Goal: Task Accomplishment & Management: Complete application form

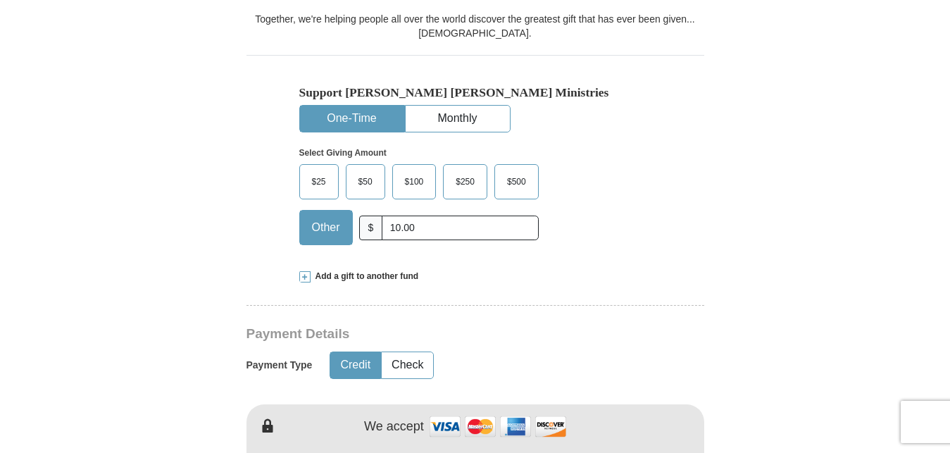
scroll to position [896, 0]
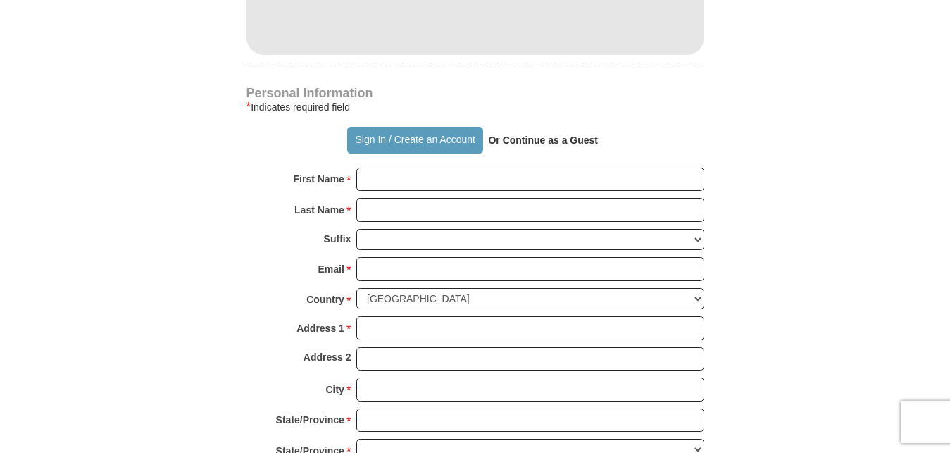
type input "10.00"
click at [423, 180] on input "First Name *" at bounding box center [531, 180] width 348 height 24
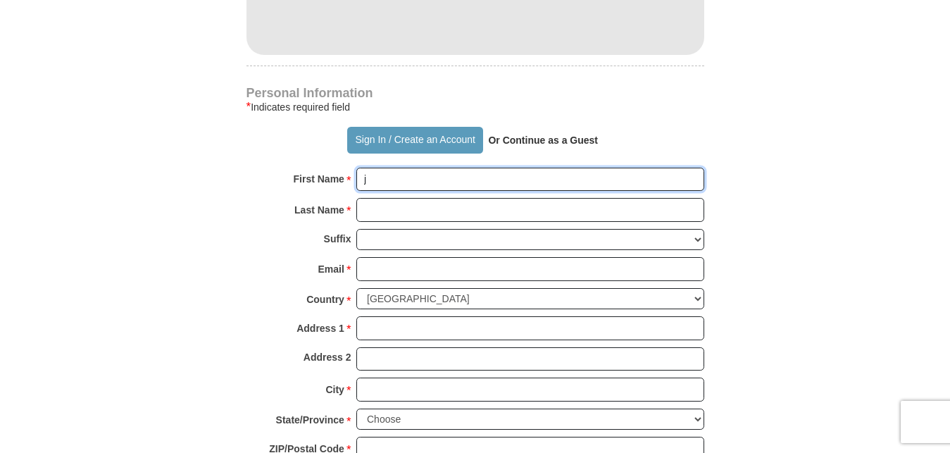
type input "j"
type input "F"
type input "[PERSON_NAME]"
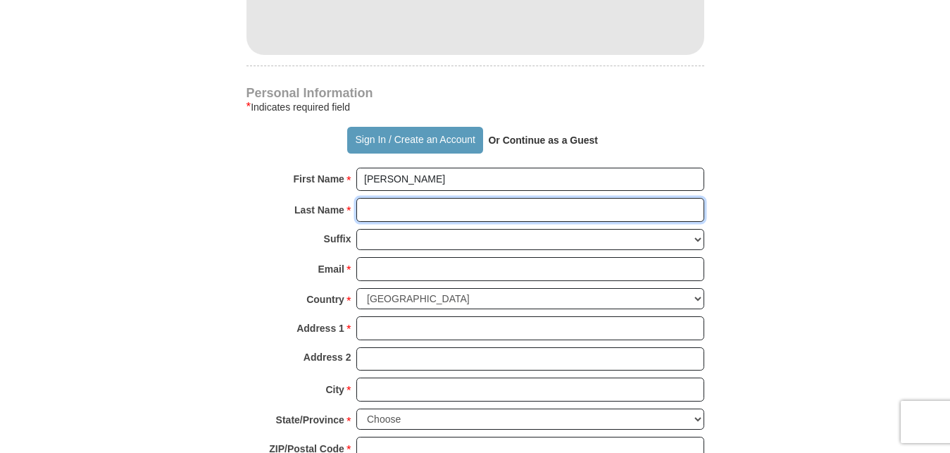
type input "[PERSON_NAME]"
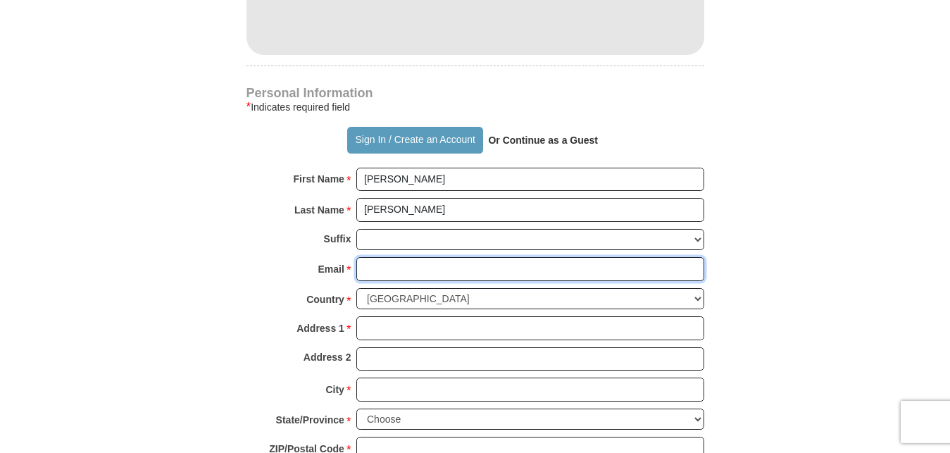
type input "[EMAIL_ADDRESS][DOMAIN_NAME]"
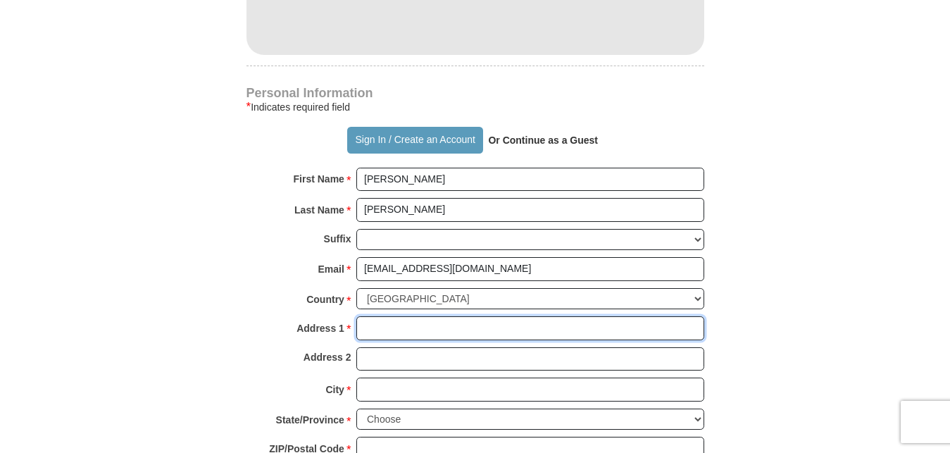
type input "[STREET_ADDRESS]"
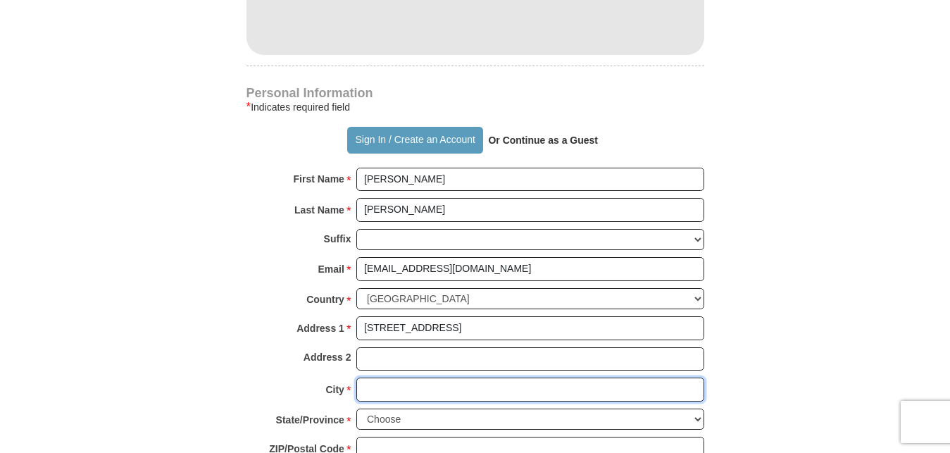
type input "[GEOGRAPHIC_DATA]"
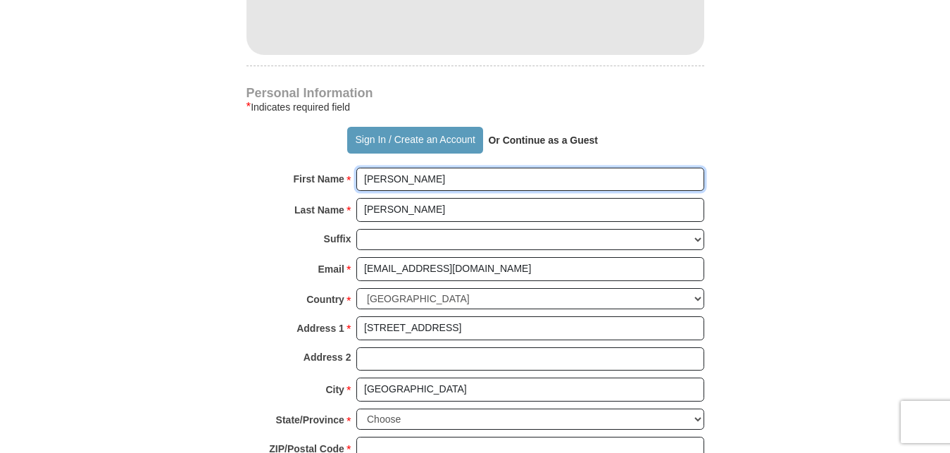
scroll to position [1040, 0]
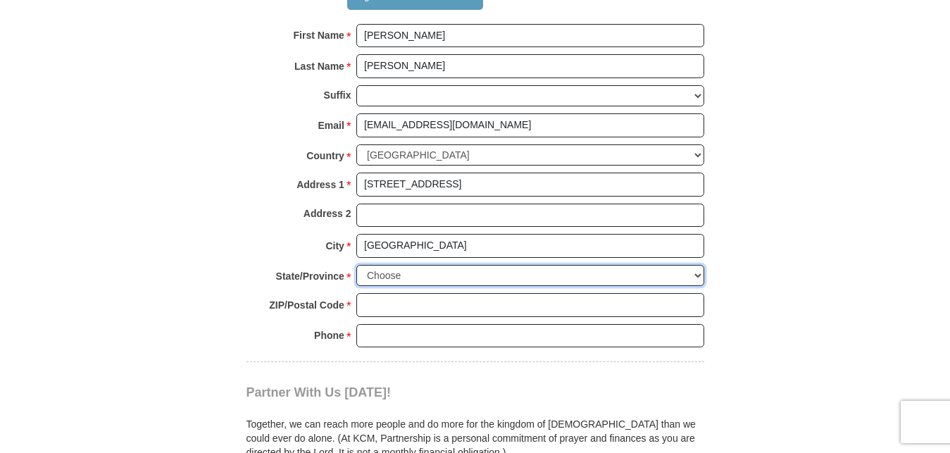
click at [694, 275] on select "Choose [US_STATE] [US_STATE] [US_STATE] [US_STATE] [US_STATE] Armed Forces Amer…" at bounding box center [531, 276] width 348 height 22
select select "FL"
click option "[US_STATE]" at bounding box center [0, 0] width 0 height 0
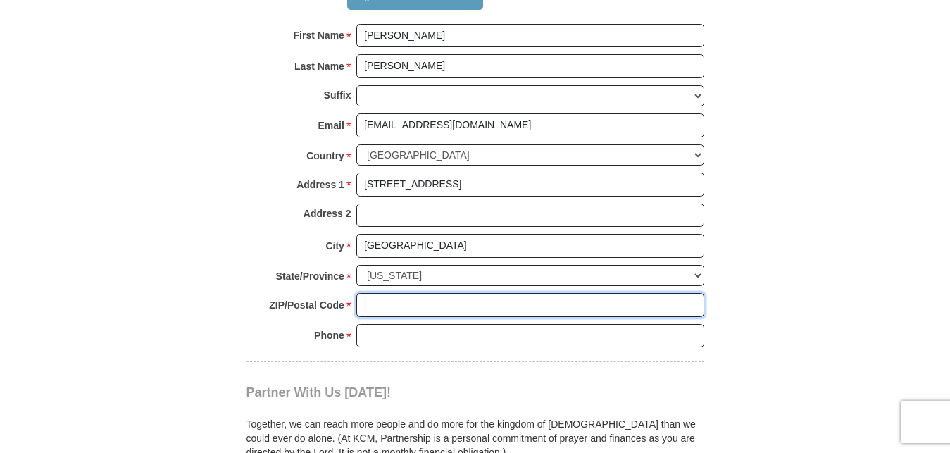
click at [667, 299] on input "ZIP/Postal Code *" at bounding box center [531, 305] width 348 height 24
type input "32068-5248"
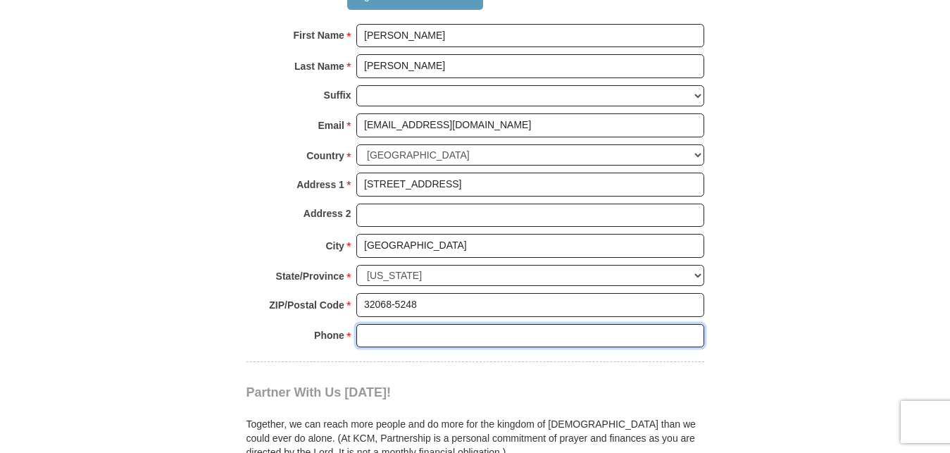
type input "9042919628"
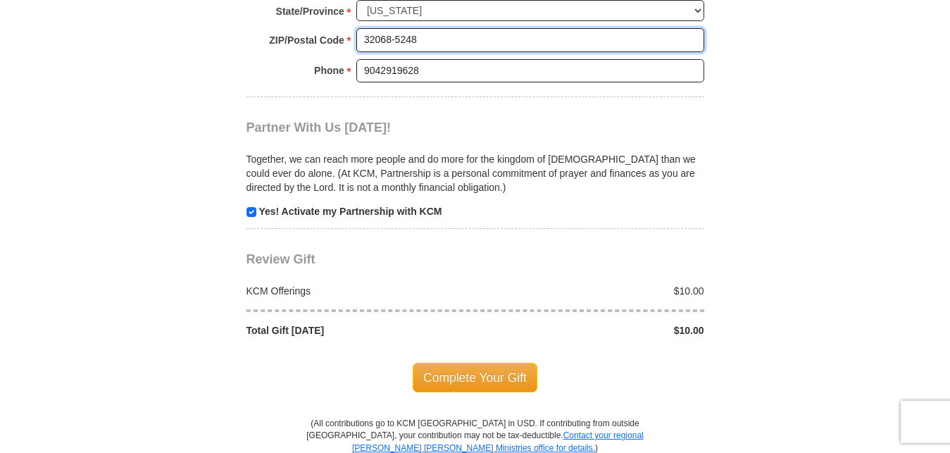
scroll to position [1327, 0]
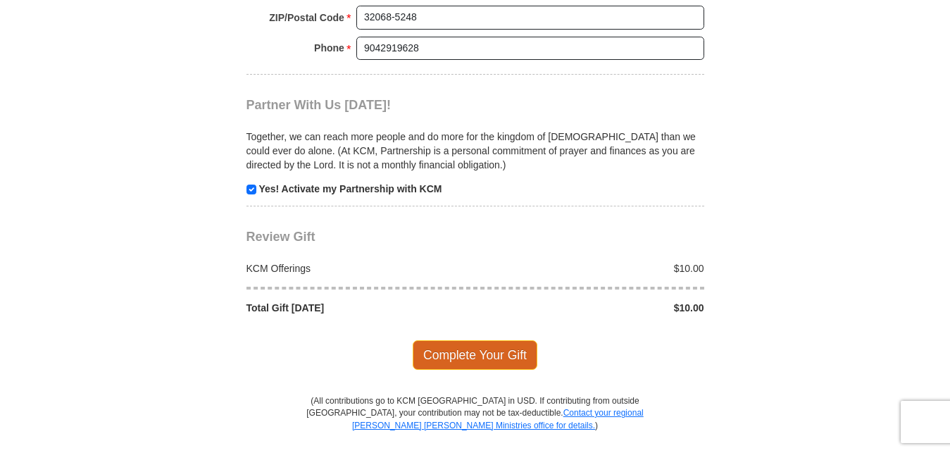
click at [493, 349] on span "Complete Your Gift" at bounding box center [475, 355] width 125 height 30
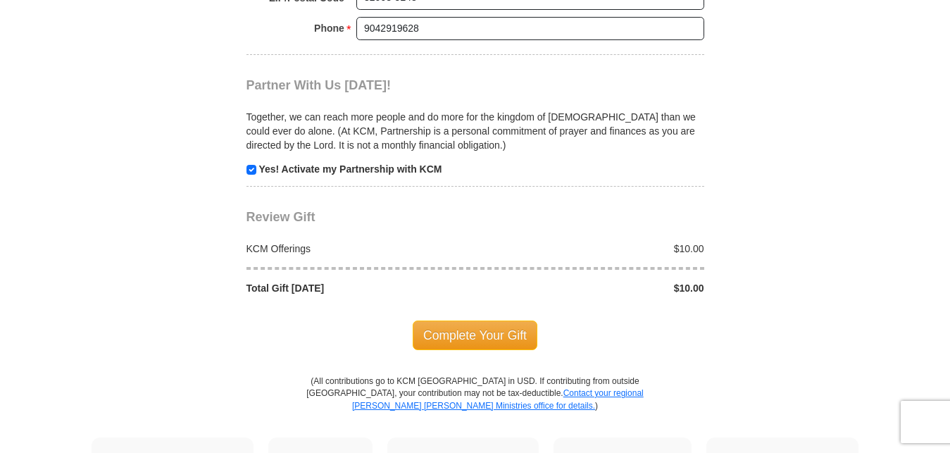
scroll to position [1496, 0]
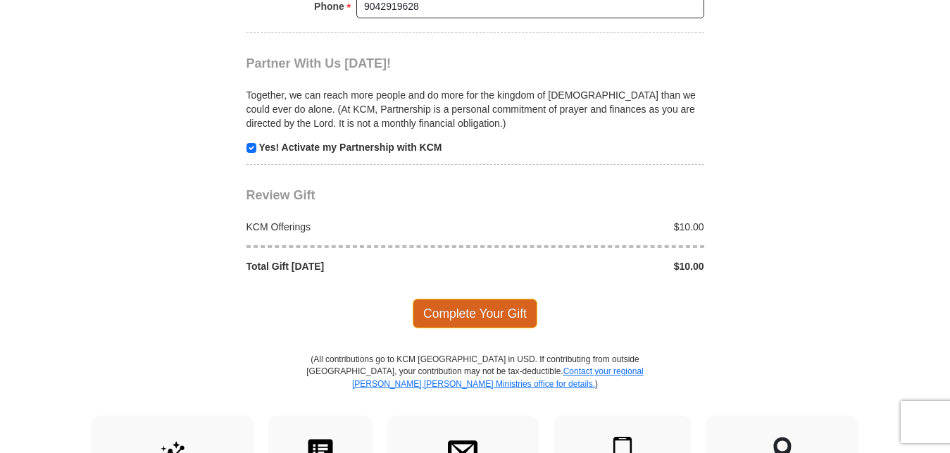
click at [470, 304] on span "Complete Your Gift" at bounding box center [475, 314] width 125 height 30
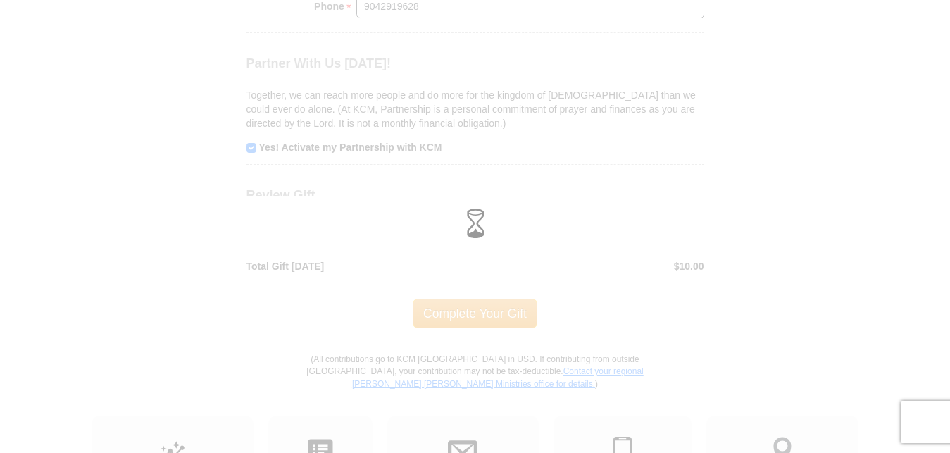
scroll to position [1369, 0]
